Goal: Task Accomplishment & Management: Manage account settings

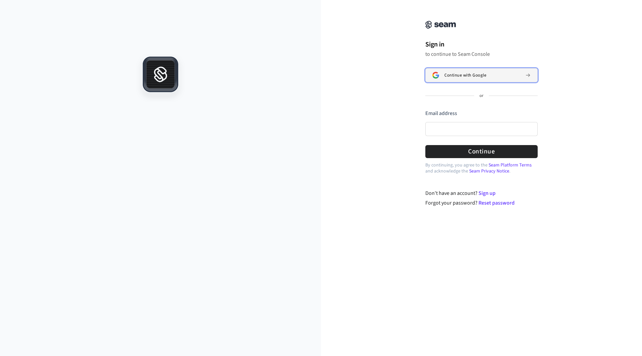
click at [474, 75] on span "Continue with Google" at bounding box center [465, 75] width 42 height 5
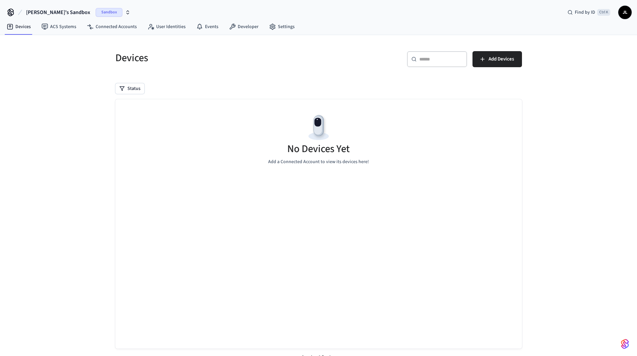
click at [11, 12] on icon at bounding box center [10, 12] width 11 height 11
click at [232, 24] on icon at bounding box center [232, 26] width 7 height 7
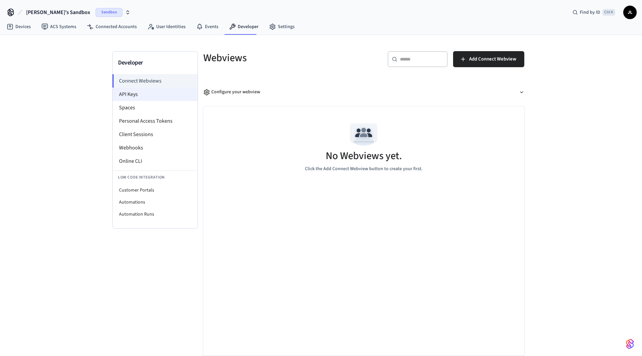
click at [153, 93] on li "API Keys" at bounding box center [155, 94] width 85 height 13
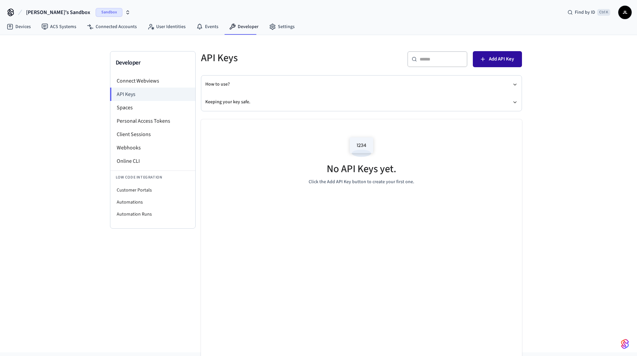
click at [503, 58] on span "Add API Key" at bounding box center [501, 59] width 25 height 9
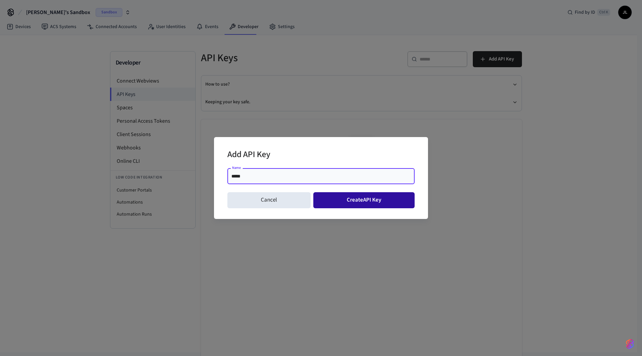
type input "*****"
click at [336, 201] on button "Create API Key" at bounding box center [364, 200] width 102 height 16
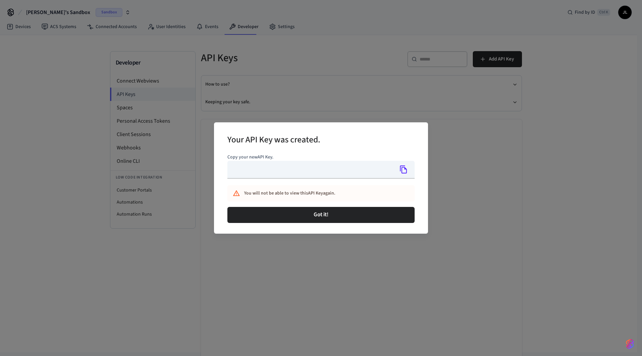
type input "**********"
click at [404, 168] on icon "Copy" at bounding box center [403, 169] width 9 height 9
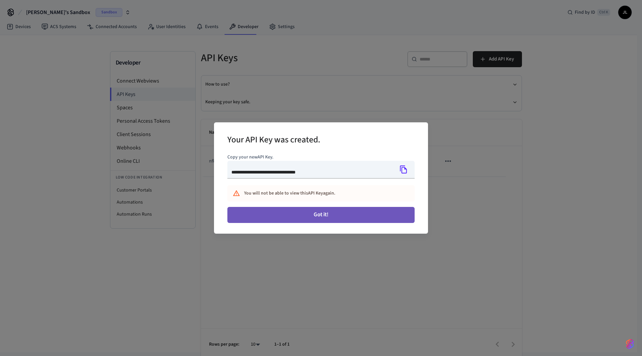
click at [331, 215] on button "Got it!" at bounding box center [320, 215] width 187 height 16
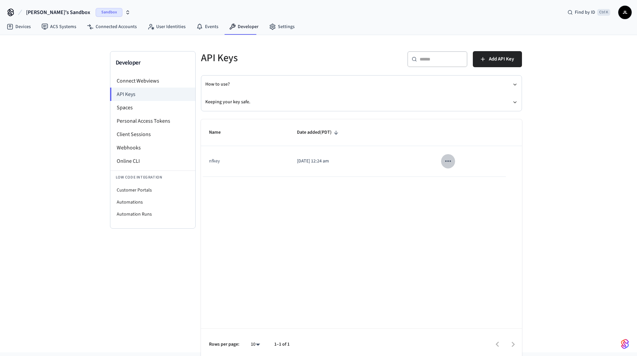
click at [446, 160] on icon "sticky table" at bounding box center [448, 161] width 9 height 9
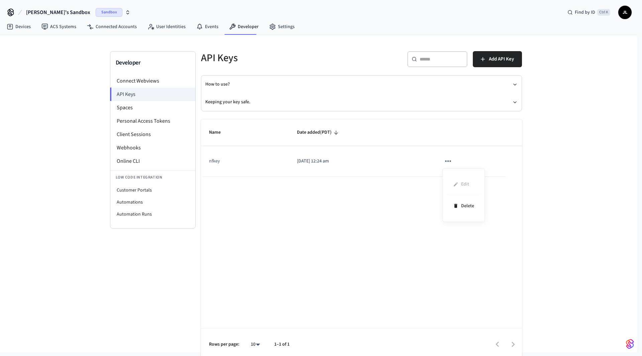
click at [131, 97] on div at bounding box center [321, 178] width 642 height 356
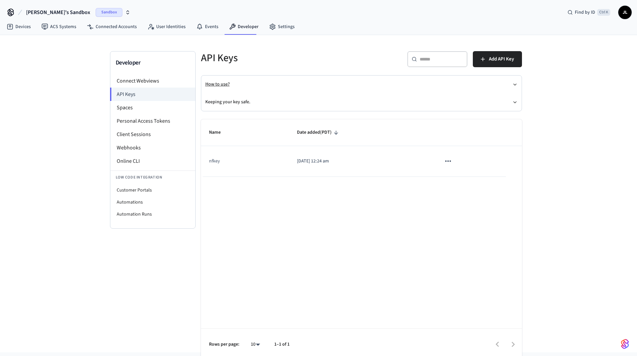
click at [444, 84] on button "How to use?" at bounding box center [361, 85] width 312 height 18
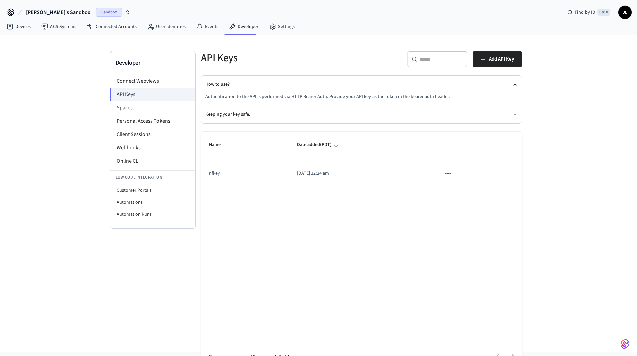
click at [506, 108] on button "Keeping your key safe." at bounding box center [361, 115] width 312 height 18
